Goal: Information Seeking & Learning: Learn about a topic

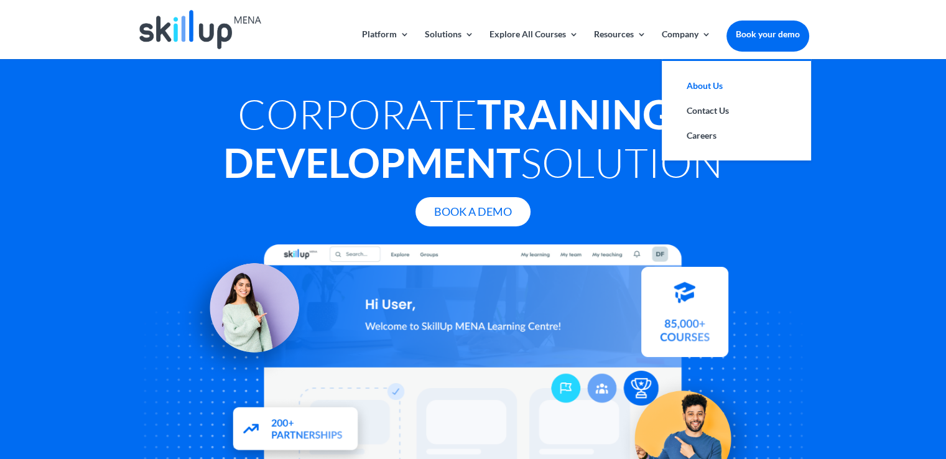
click at [705, 95] on link "About Us" at bounding box center [736, 85] width 124 height 25
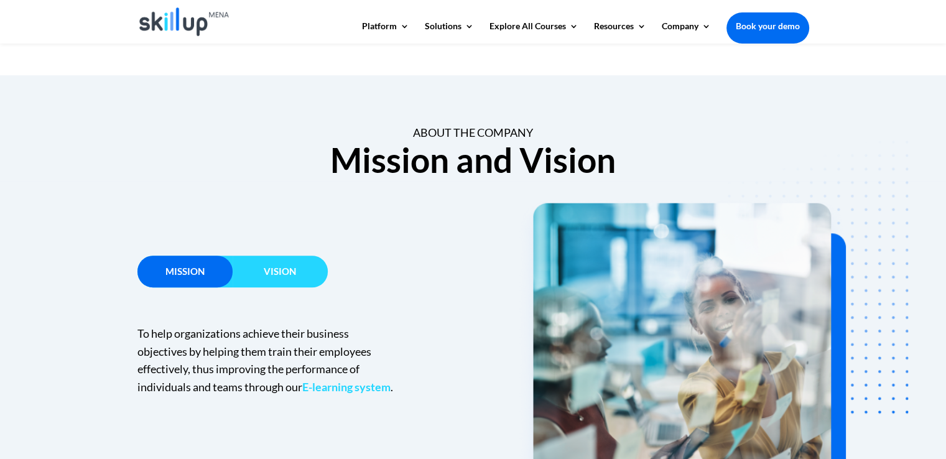
scroll to position [703, 0]
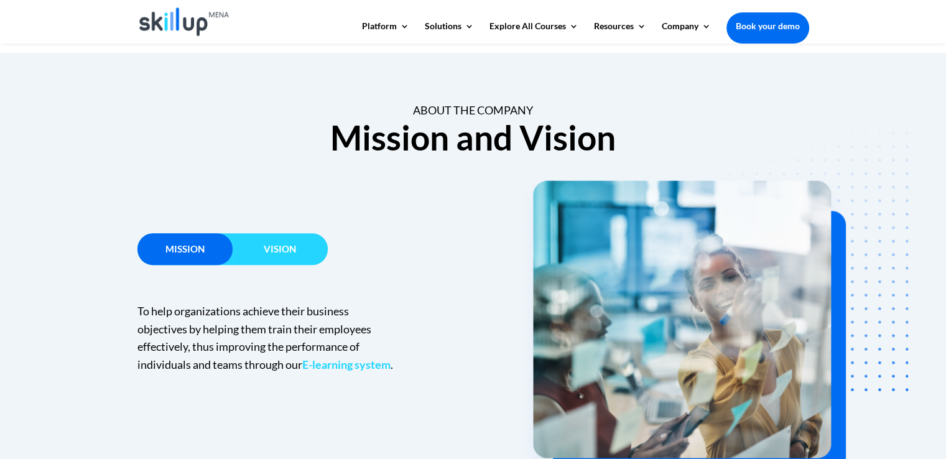
click at [287, 235] on div "Vision" at bounding box center [280, 249] width 95 height 32
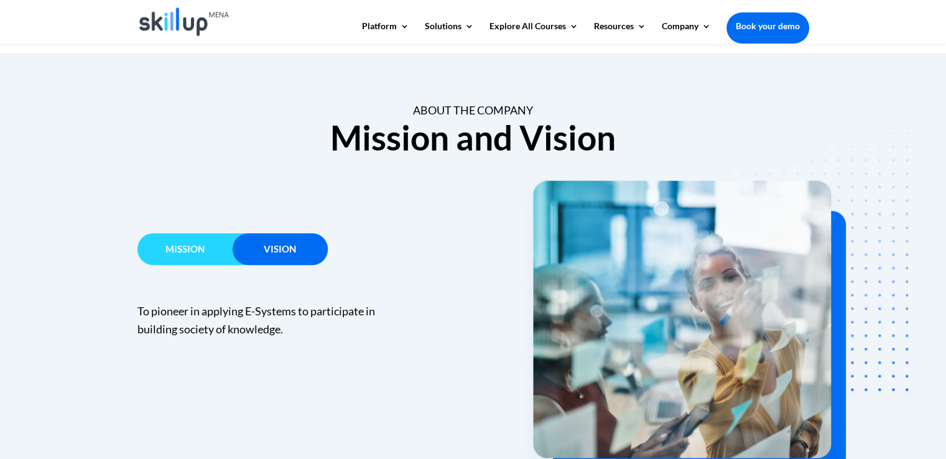
click at [287, 253] on span "Vision" at bounding box center [280, 248] width 32 height 11
click at [185, 243] on span "Mission" at bounding box center [185, 248] width 39 height 11
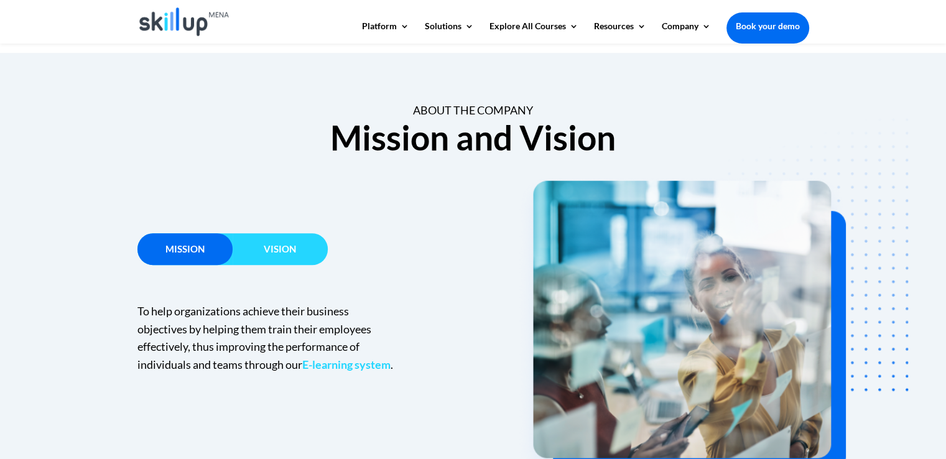
click at [271, 245] on span "Vision" at bounding box center [280, 248] width 32 height 11
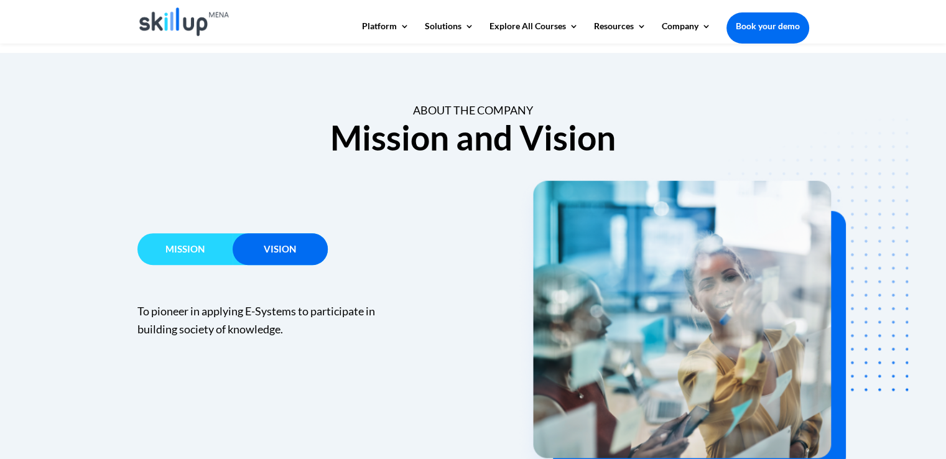
click at [200, 254] on h3 "Mission" at bounding box center [185, 253] width 95 height 16
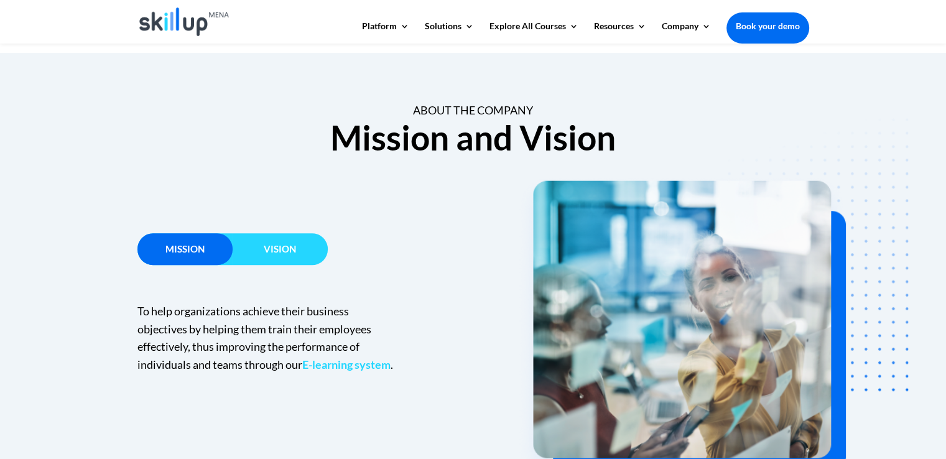
click at [289, 254] on h3 "Vision" at bounding box center [280, 253] width 95 height 16
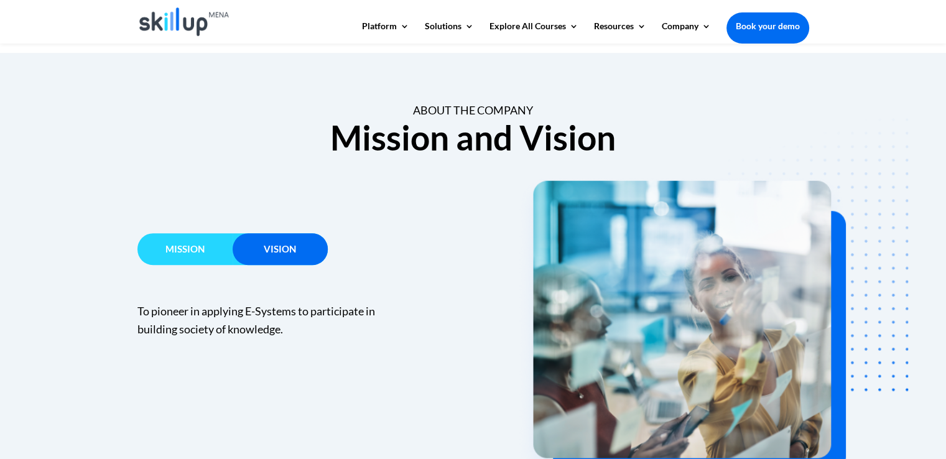
click at [189, 251] on span "Mission" at bounding box center [185, 248] width 39 height 11
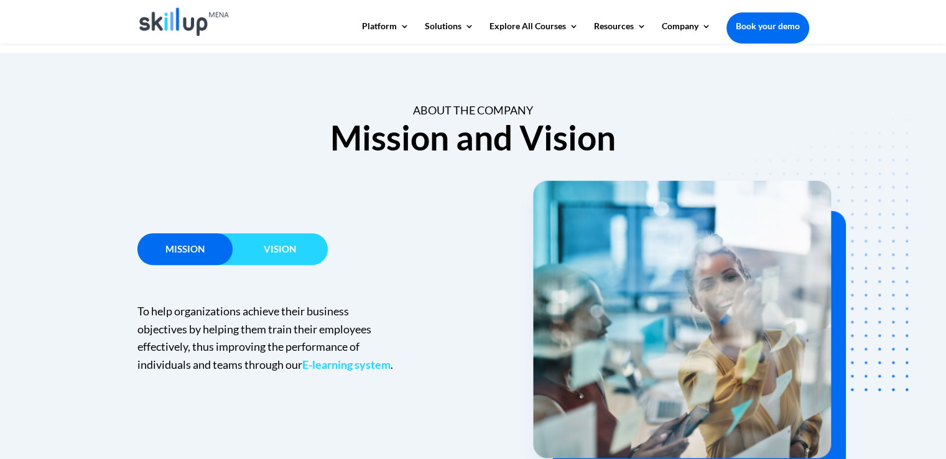
click at [222, 252] on h3 "Mission" at bounding box center [185, 253] width 95 height 16
click at [253, 253] on h3 "Vision" at bounding box center [280, 253] width 95 height 16
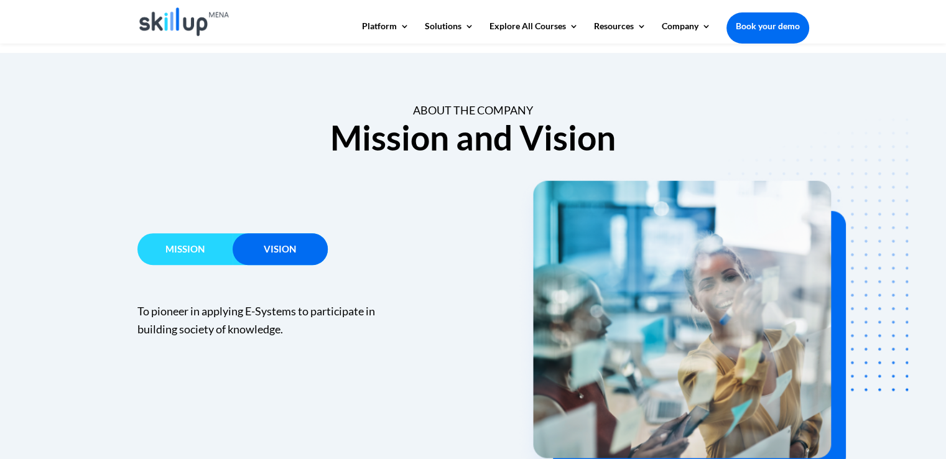
click at [197, 249] on span "Mission" at bounding box center [185, 248] width 39 height 11
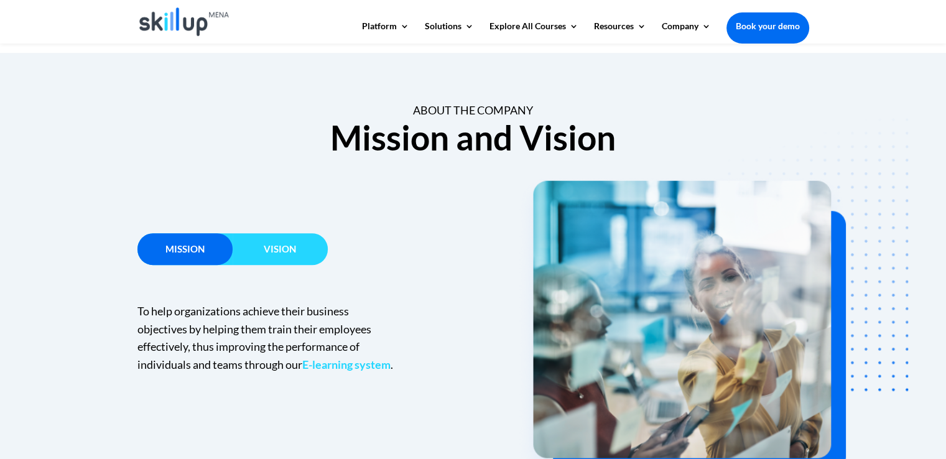
click at [363, 361] on strong "E-learning system" at bounding box center [346, 365] width 88 height 14
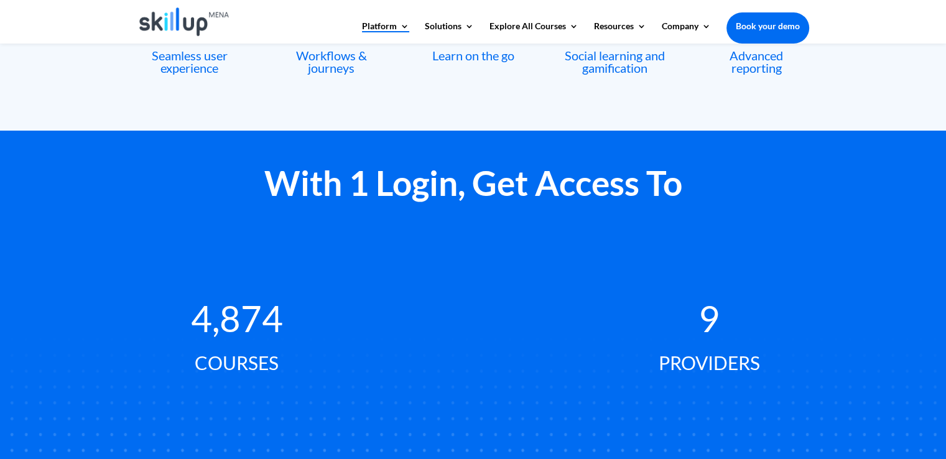
scroll to position [489, 0]
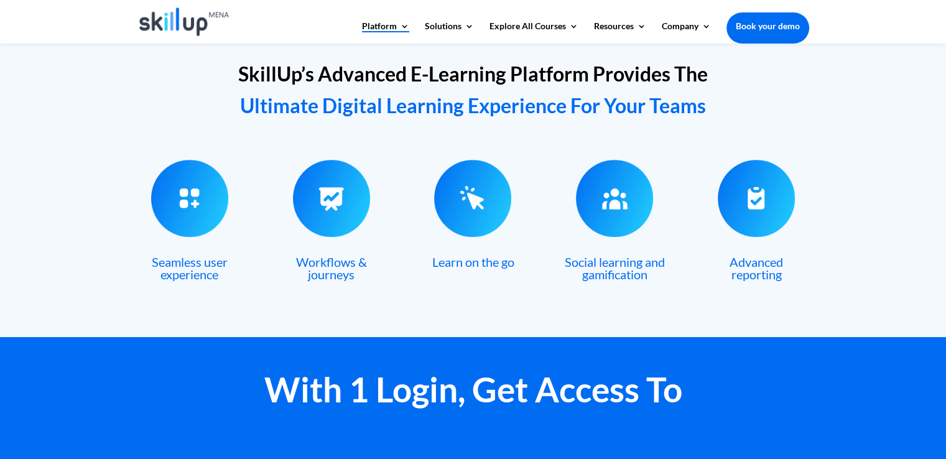
drag, startPoint x: 928, startPoint y: 119, endPoint x: 955, endPoint y: 140, distance: 34.1
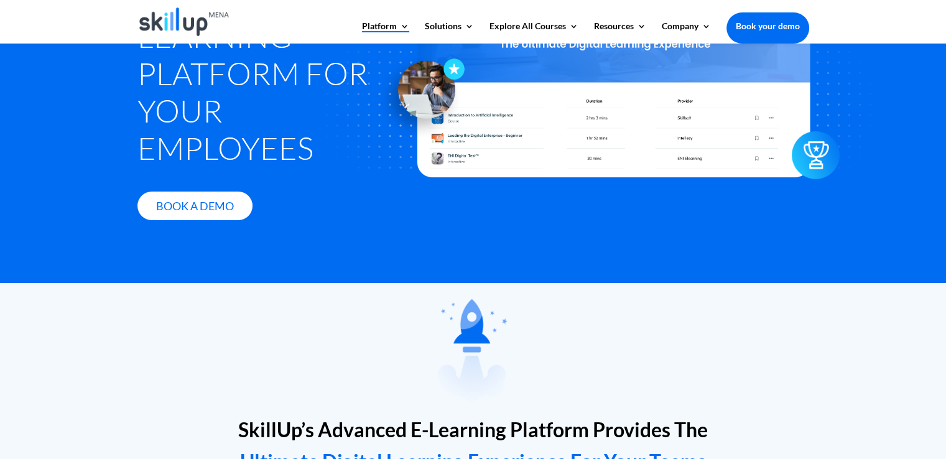
scroll to position [117, 0]
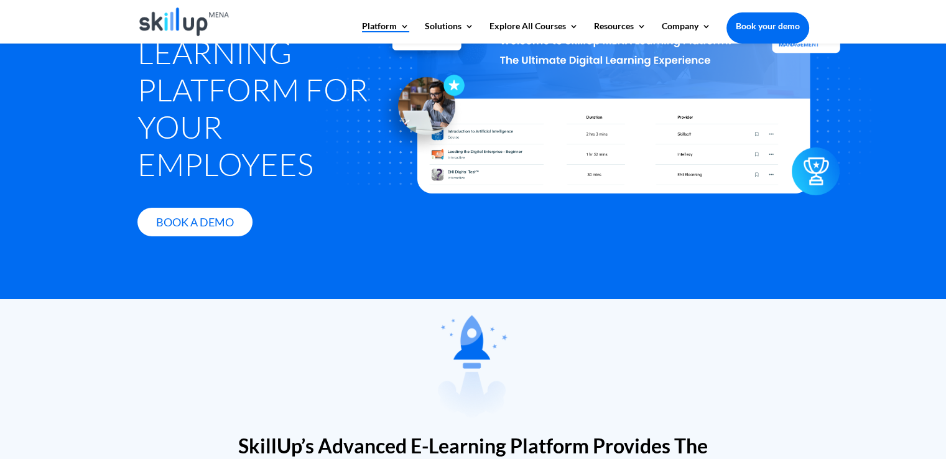
click at [170, 21] on img at bounding box center [184, 21] width 90 height 29
